Goal: Information Seeking & Learning: Learn about a topic

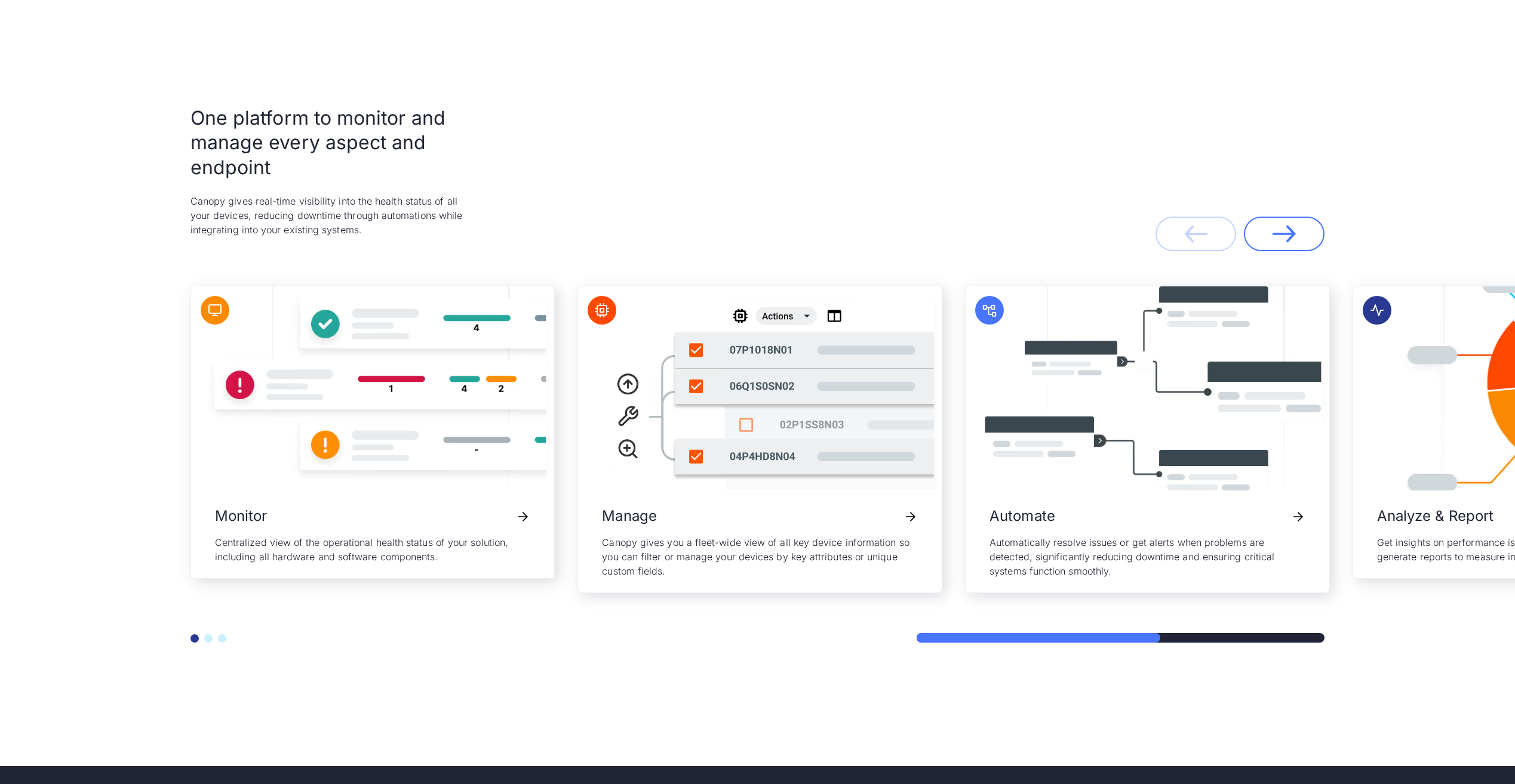
scroll to position [2534, 0]
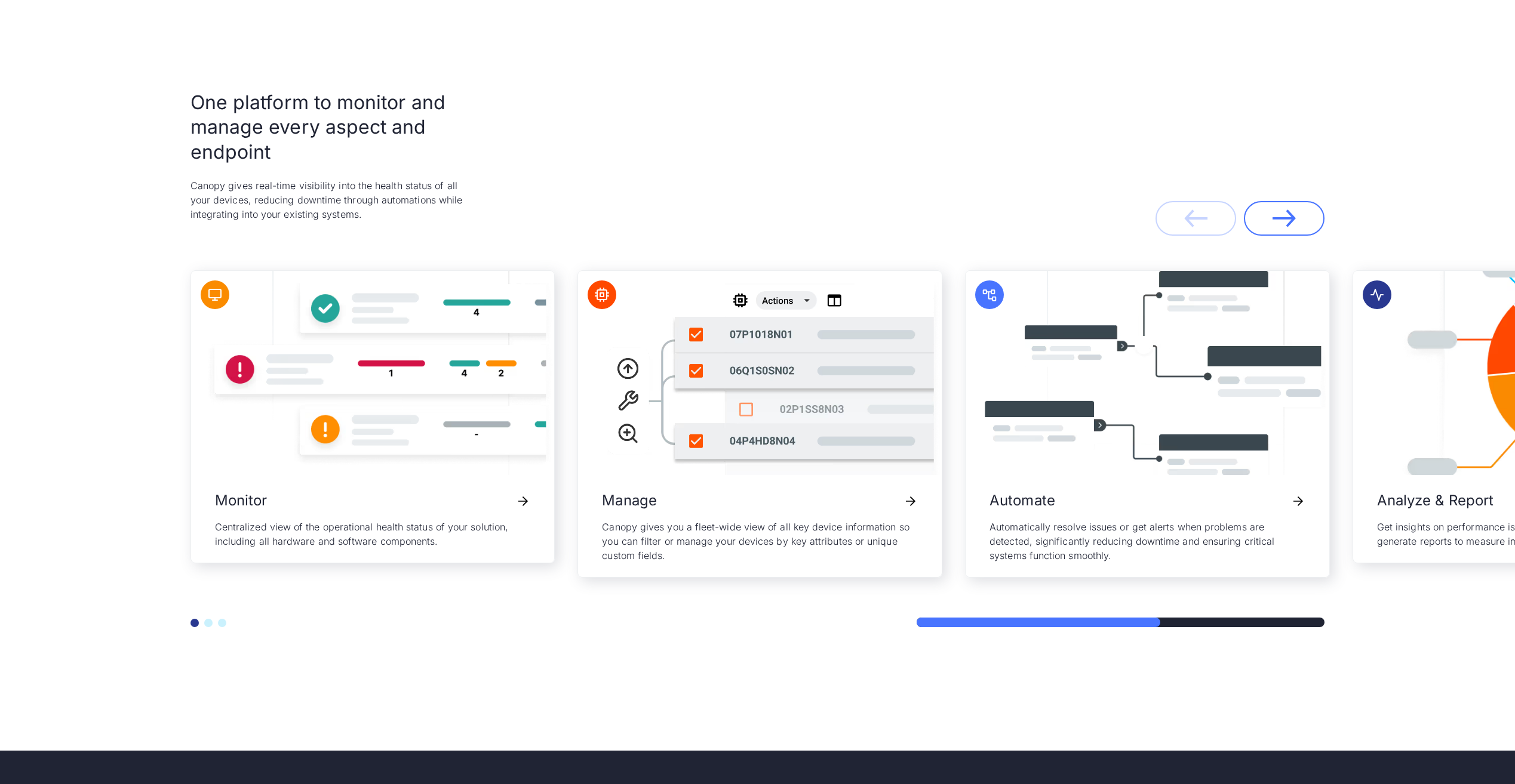
click at [1441, 660] on section "One platform to monitor and manage every aspect and endpoint Canopy gives real-…" at bounding box center [757, 358] width 1515 height 784
click at [1377, 449] on img "4 / 5" at bounding box center [1534, 373] width 364 height 204
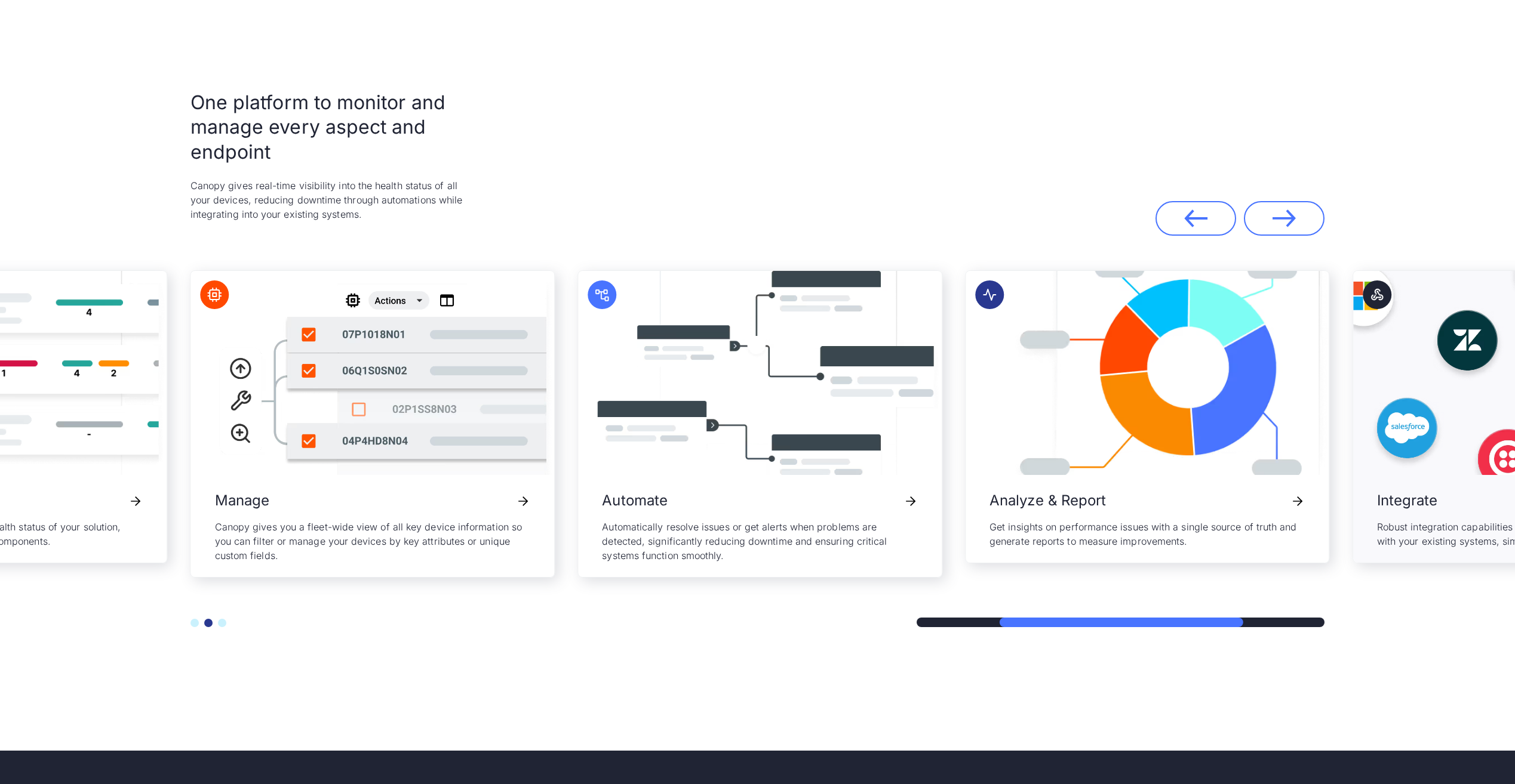
click at [1377, 446] on img "5 / 5" at bounding box center [1535, 373] width 364 height 204
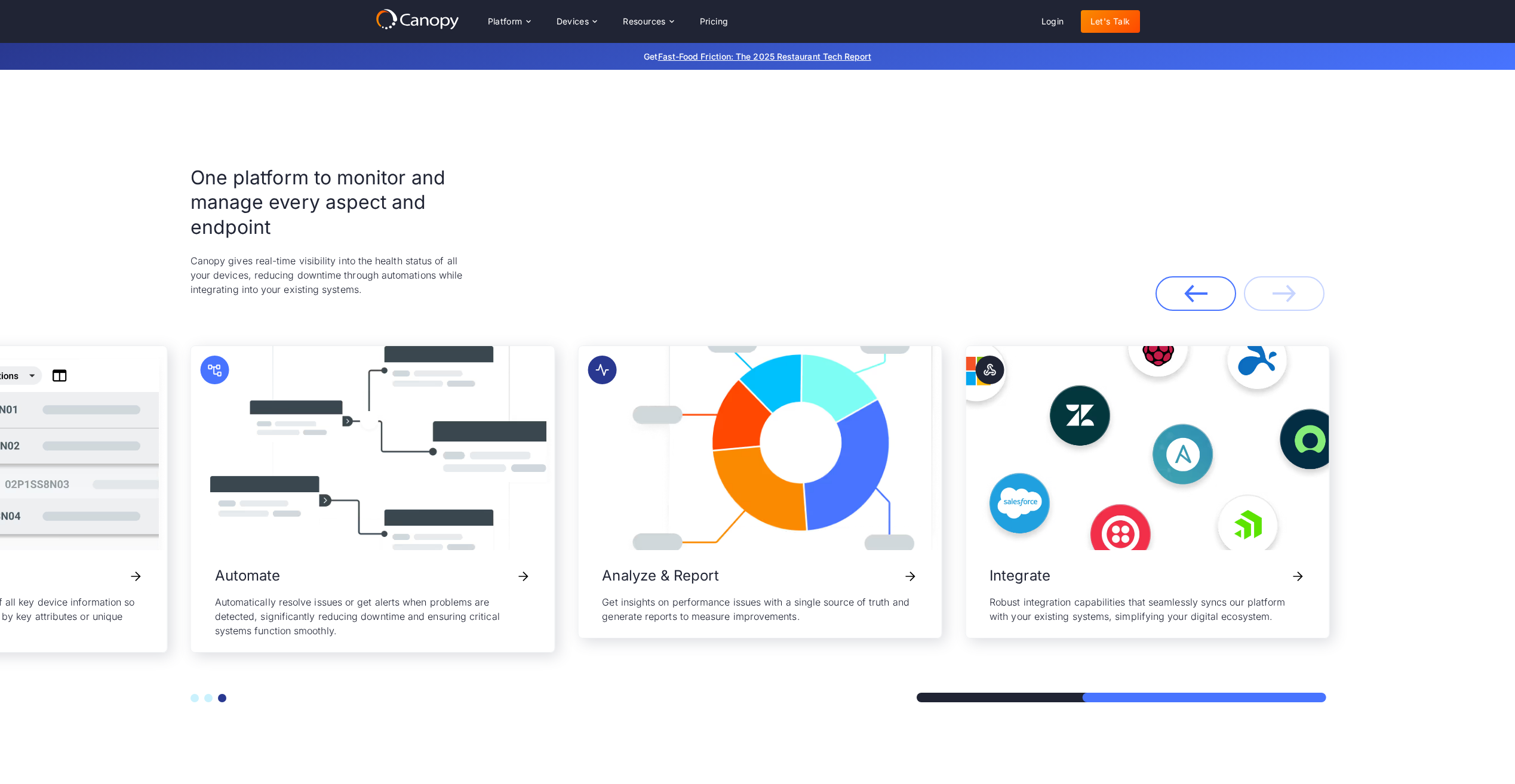
click at [1278, 628] on div "One platform to monitor and manage every aspect and endpoint Canopy gives real-…" at bounding box center [757, 433] width 1289 height 784
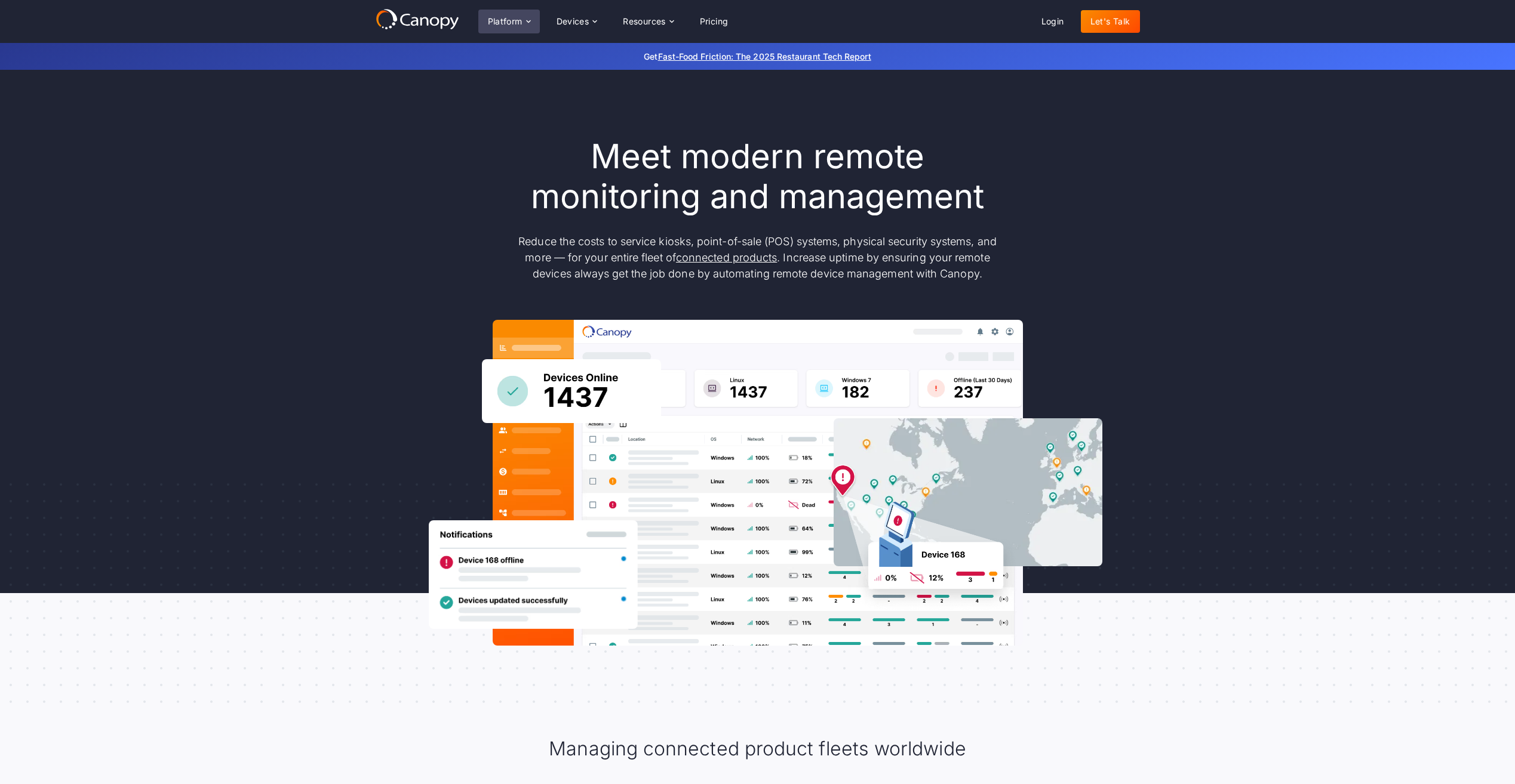
click at [505, 21] on div "Platform" at bounding box center [505, 21] width 35 height 8
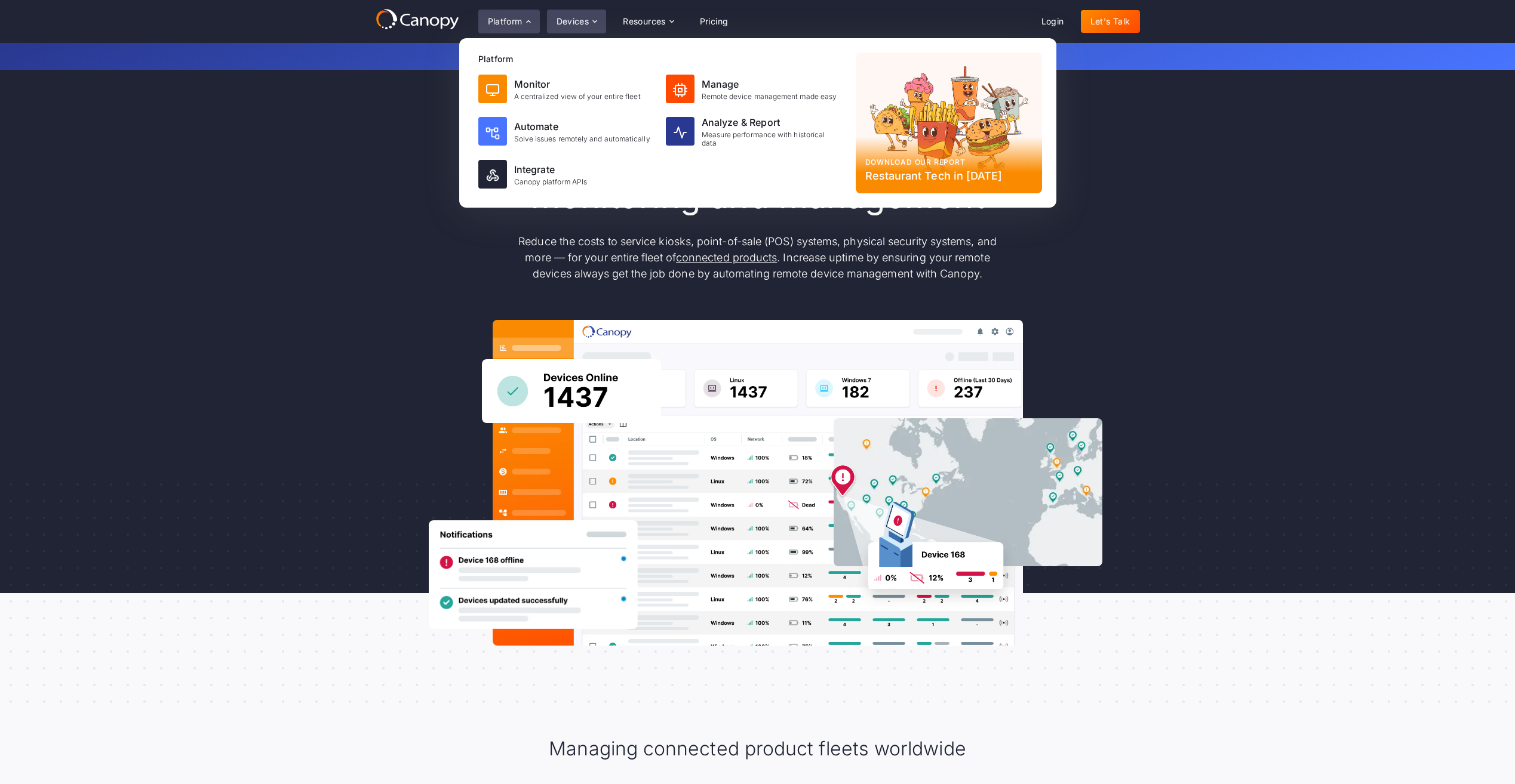
click at [574, 21] on div "Devices" at bounding box center [573, 21] width 33 height 8
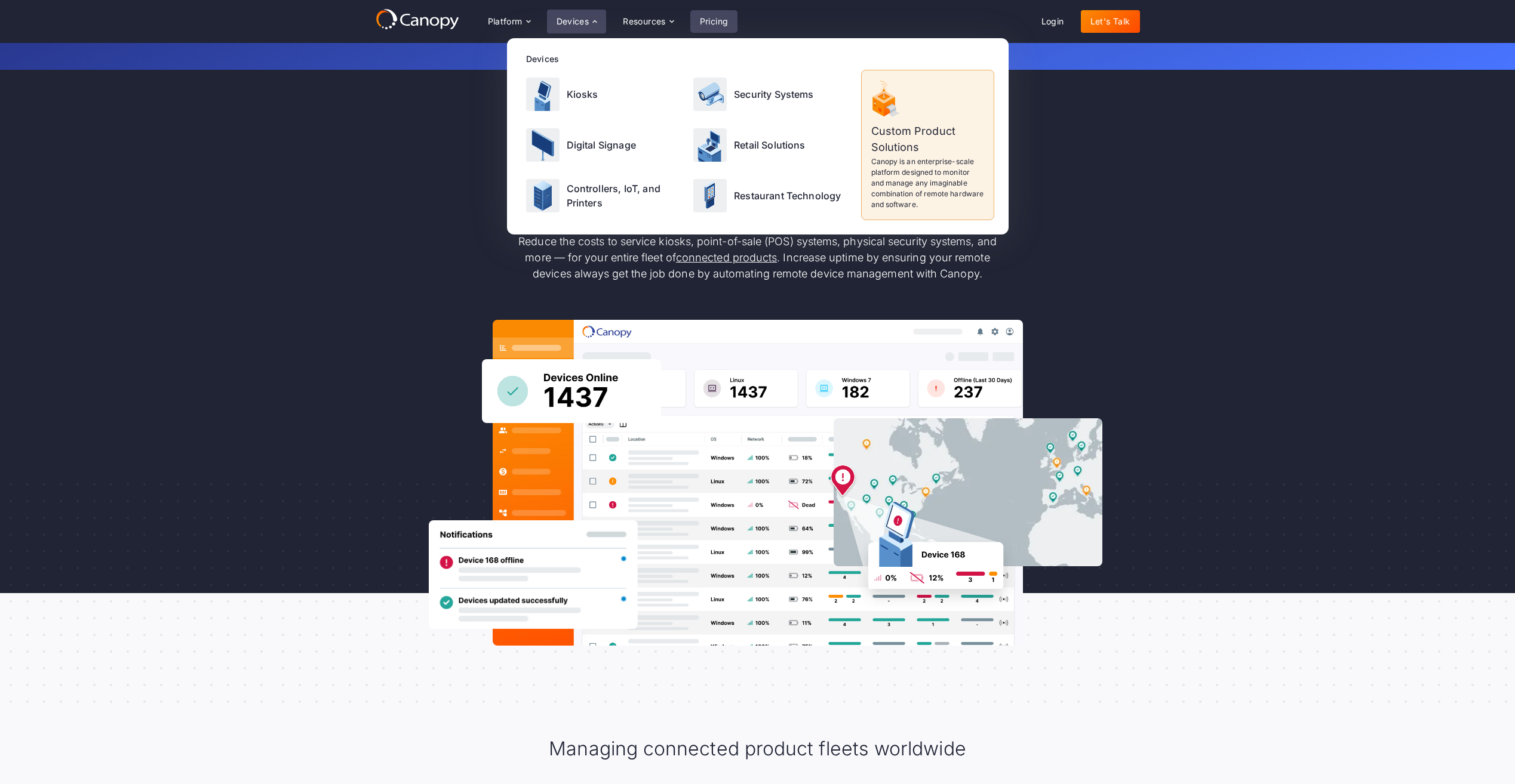
click at [709, 21] on link "Pricing" at bounding box center [714, 21] width 48 height 23
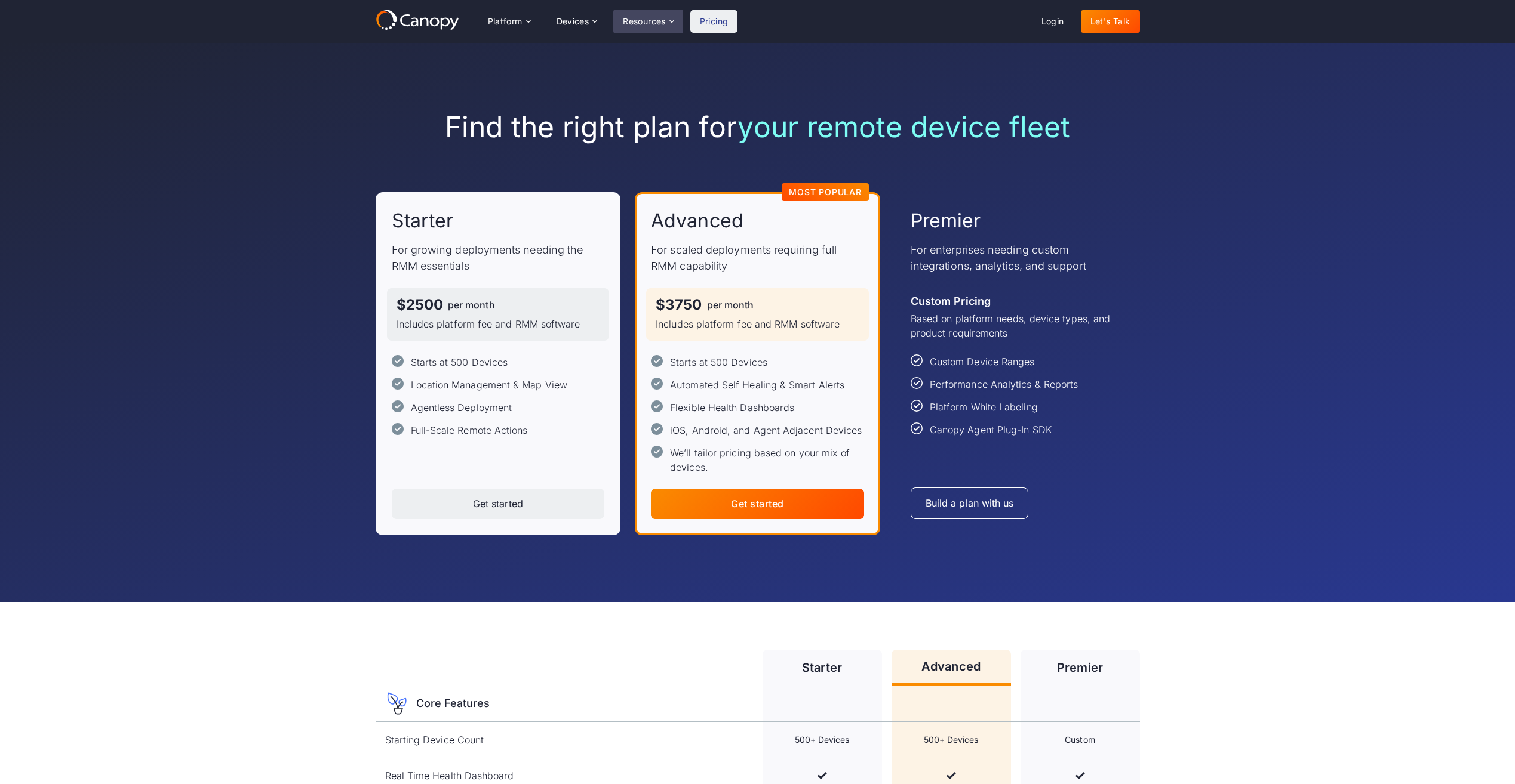
click at [647, 22] on div "Resources" at bounding box center [644, 21] width 43 height 8
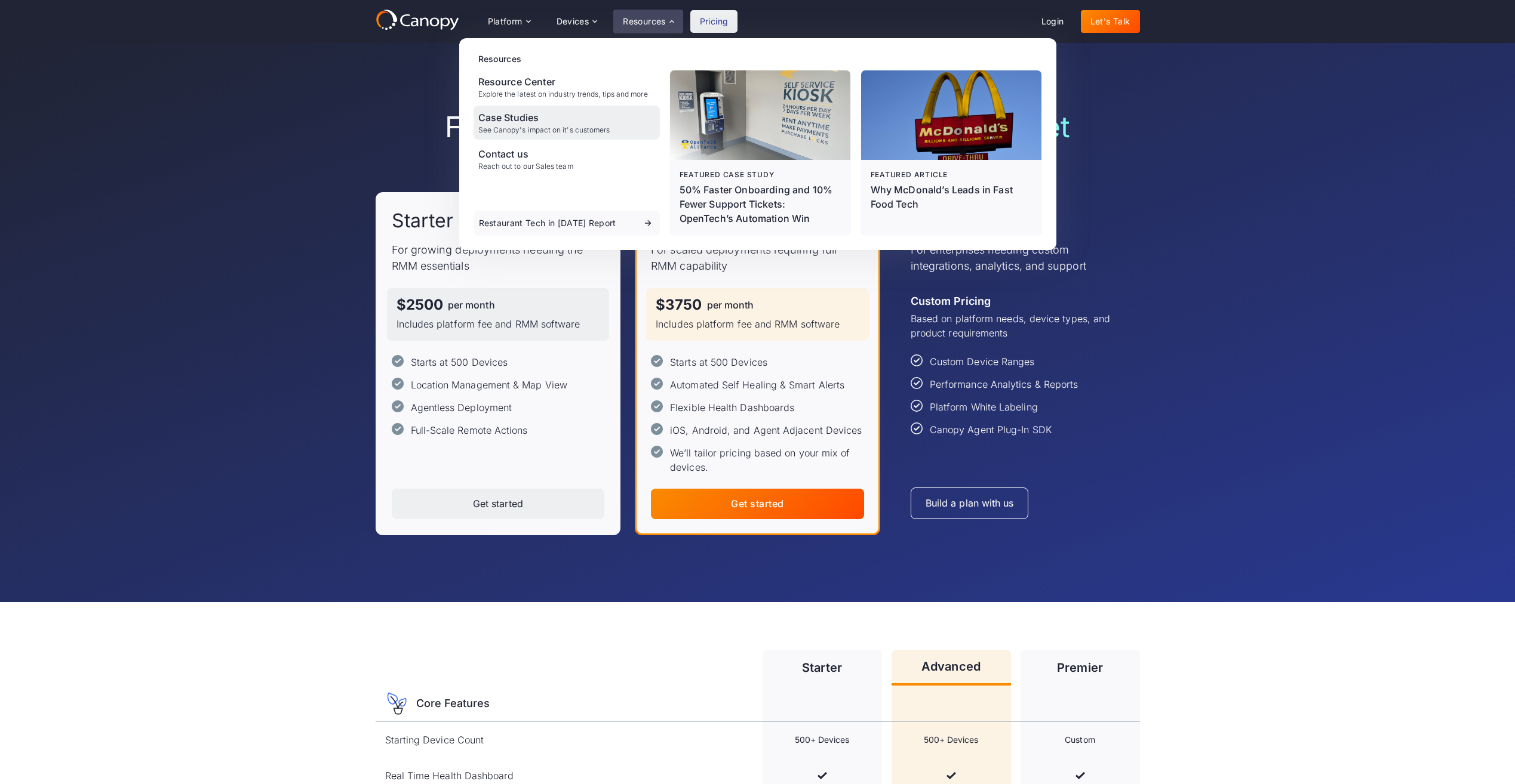
click at [513, 121] on div "Case Studies" at bounding box center [544, 117] width 132 height 14
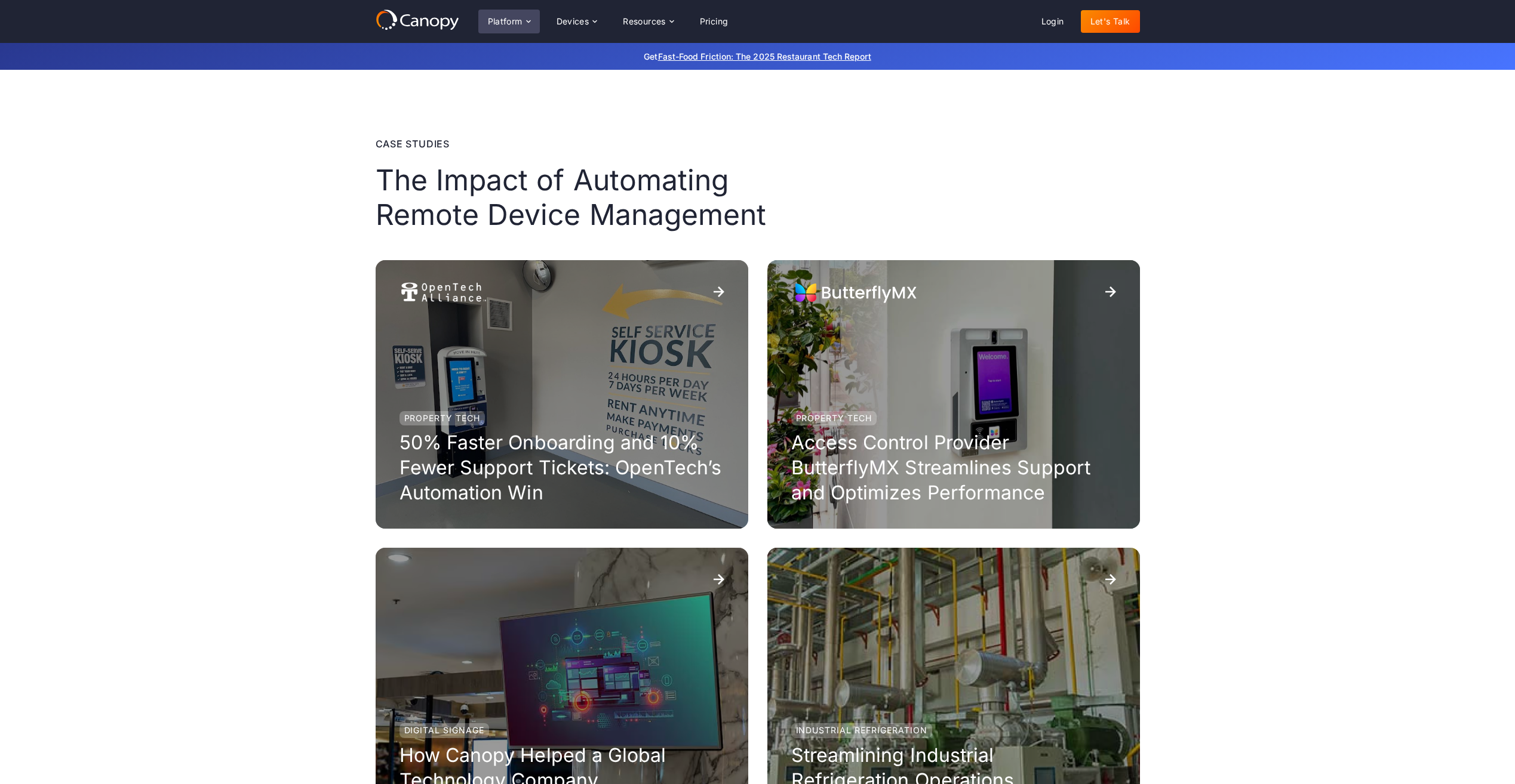
click at [502, 21] on div "Platform" at bounding box center [505, 21] width 35 height 8
